Goal: Transaction & Acquisition: Book appointment/travel/reservation

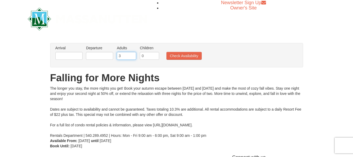
click at [131, 54] on input "3" at bounding box center [126, 56] width 19 height 8
type input "4"
click at [131, 54] on input "4" at bounding box center [126, 56] width 19 height 8
click at [70, 55] on input "text" at bounding box center [68, 56] width 27 height 8
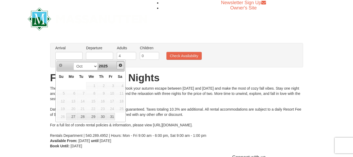
click at [119, 67] on span "Next" at bounding box center [120, 65] width 4 height 4
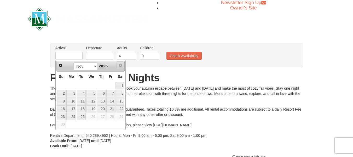
click at [119, 67] on span "Next" at bounding box center [120, 65] width 4 height 4
click at [109, 105] on link "21" at bounding box center [110, 108] width 9 height 7
type input "[DATE]"
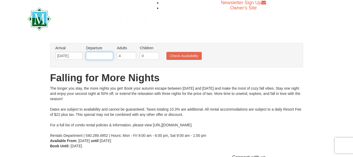
click at [103, 59] on input "text" at bounding box center [99, 56] width 27 height 8
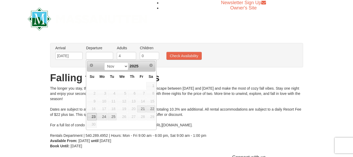
click at [92, 116] on link "23" at bounding box center [91, 116] width 9 height 7
type input "[DATE]"
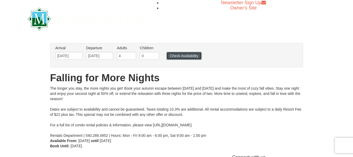
click at [177, 56] on button "Check Availability" at bounding box center [184, 56] width 35 height 8
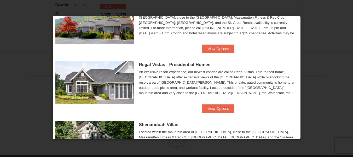
scroll to position [52, 0]
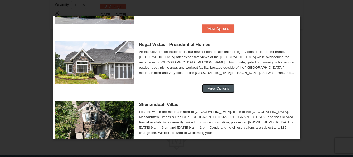
click at [208, 91] on button "View Options" at bounding box center [218, 88] width 32 height 8
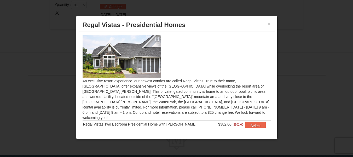
drag, startPoint x: 204, startPoint y: 119, endPoint x: 224, endPoint y: 122, distance: 19.8
click at [224, 122] on td "$382.00 $502.00" at bounding box center [229, 125] width 30 height 11
